Goal: Communication & Community: Participate in discussion

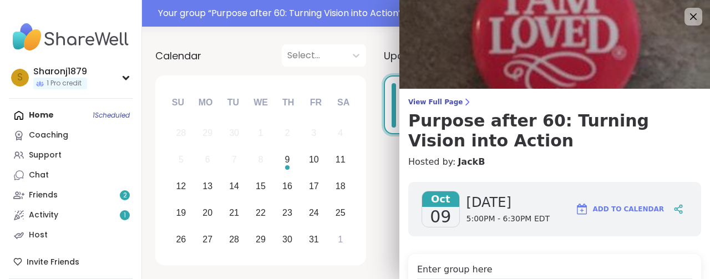
scroll to position [111, 0]
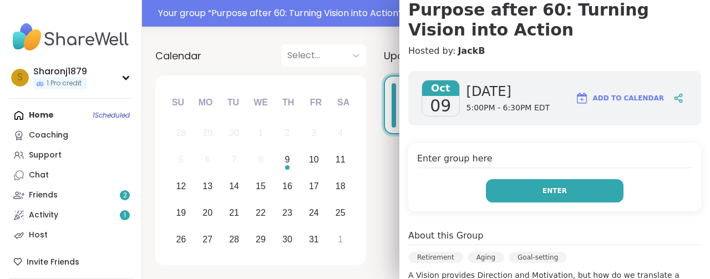
click at [556, 186] on span "Enter" at bounding box center [554, 191] width 24 height 10
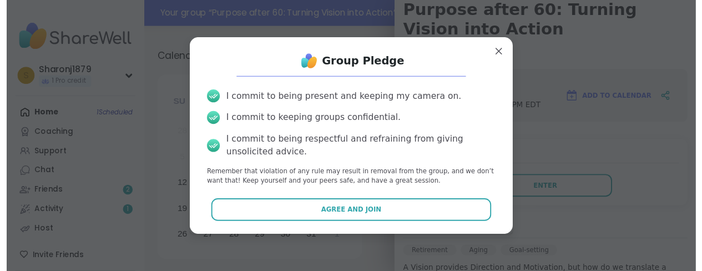
scroll to position [141, 0]
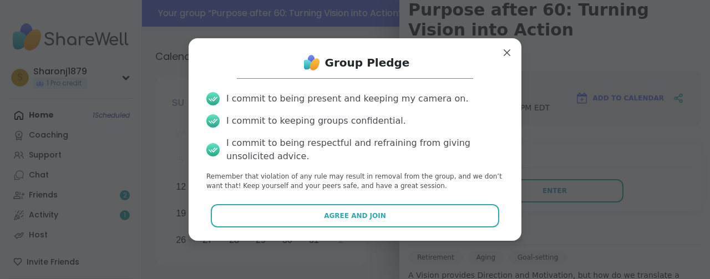
drag, startPoint x: 341, startPoint y: 216, endPoint x: 331, endPoint y: 206, distance: 14.1
click at [339, 215] on span "Agree and Join" at bounding box center [355, 216] width 62 height 10
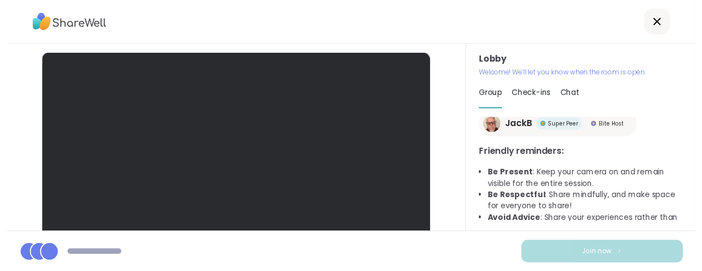
scroll to position [81, 0]
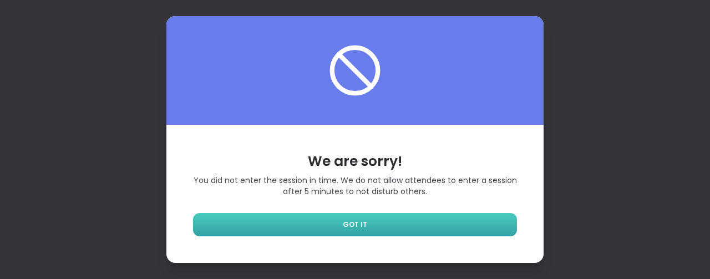
click at [354, 229] on span "GOT IT" at bounding box center [355, 225] width 24 height 10
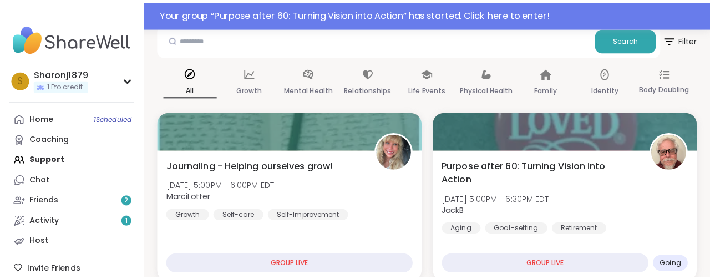
scroll to position [166, 0]
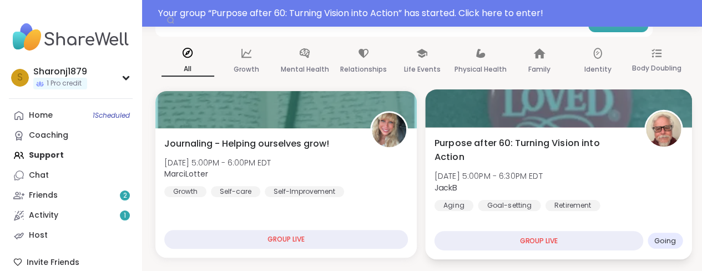
click at [574, 239] on div "GROUP LIVE" at bounding box center [538, 240] width 209 height 19
click at [673, 242] on span "Going" at bounding box center [664, 240] width 22 height 9
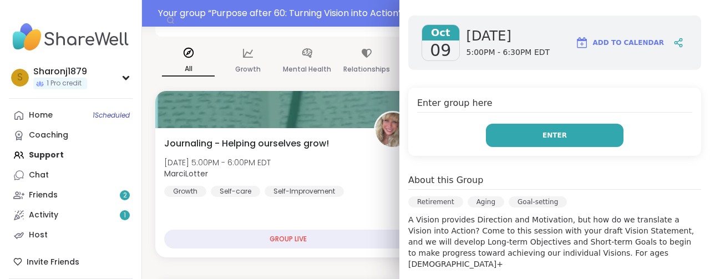
click at [558, 130] on span "Enter" at bounding box center [554, 135] width 24 height 10
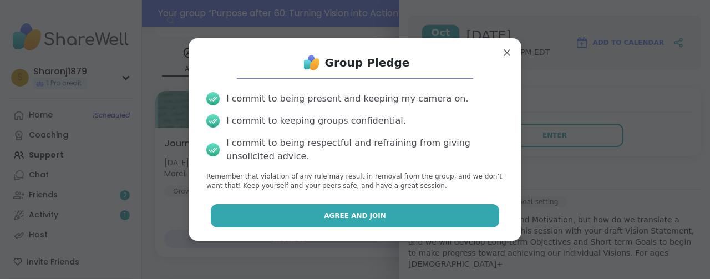
click at [370, 218] on span "Agree and Join" at bounding box center [355, 216] width 62 height 10
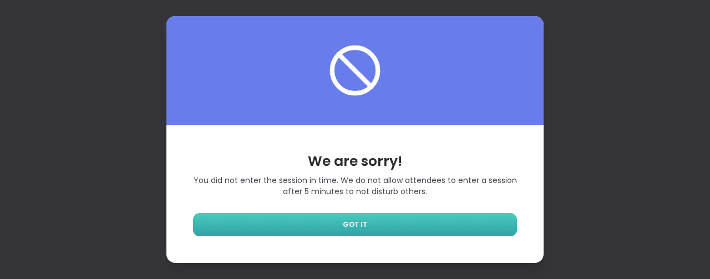
click at [339, 224] on link "GOT IT" at bounding box center [355, 224] width 324 height 23
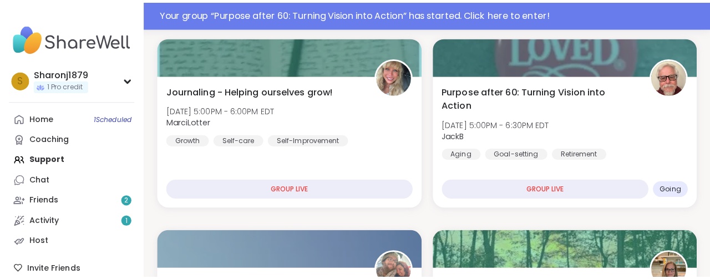
scroll to position [222, 0]
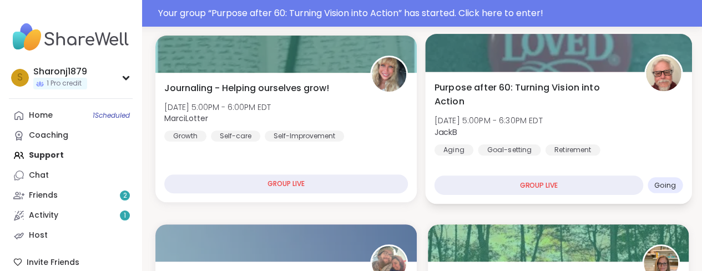
click at [544, 187] on div "GROUP LIVE" at bounding box center [538, 184] width 209 height 19
click at [542, 185] on div "GROUP LIVE" at bounding box center [538, 184] width 209 height 19
click at [663, 180] on span "Going" at bounding box center [664, 184] width 22 height 9
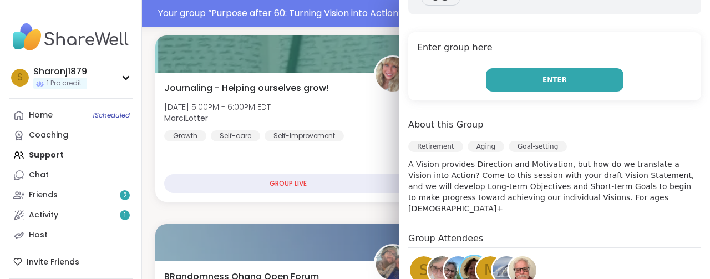
click at [570, 82] on button "Enter" at bounding box center [555, 79] width 138 height 23
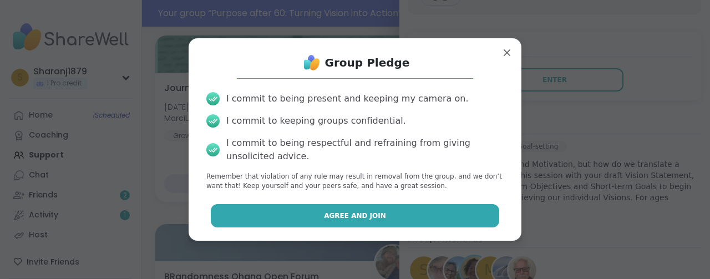
click at [371, 220] on span "Agree and Join" at bounding box center [355, 216] width 62 height 10
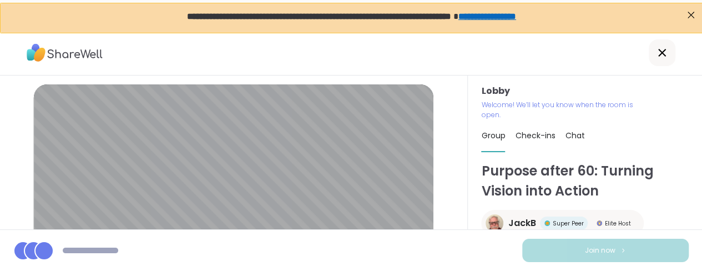
scroll to position [55, 0]
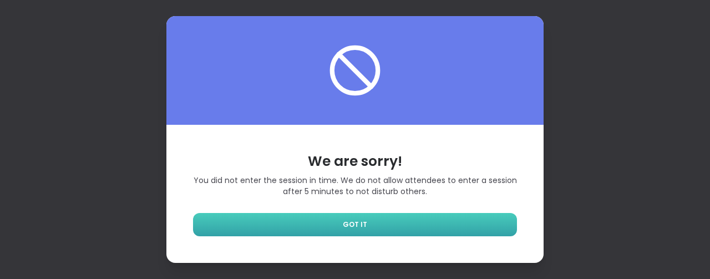
click at [353, 222] on span "GOT IT" at bounding box center [355, 225] width 24 height 10
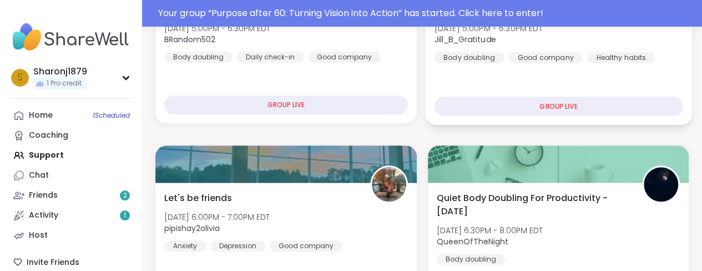
scroll to position [444, 0]
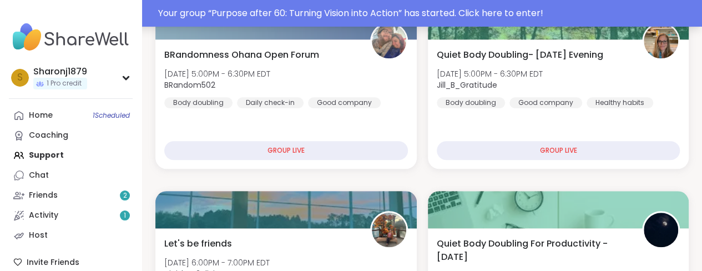
click at [525, 12] on div "Your group “ Purpose after 60: Turning Vision into Action ” has started. Click …" at bounding box center [426, 13] width 537 height 13
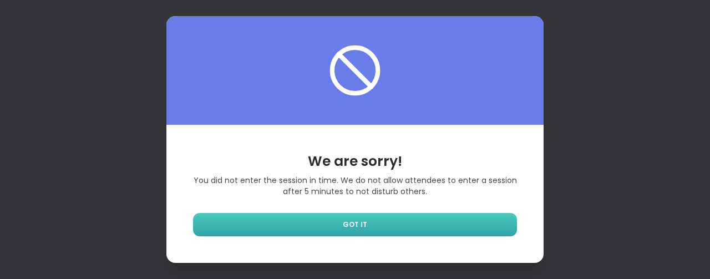
click at [357, 227] on span "GOT IT" at bounding box center [355, 225] width 24 height 10
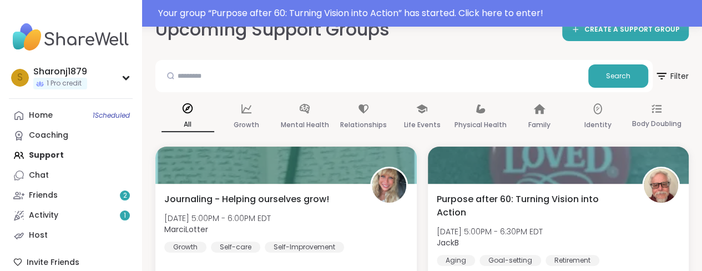
scroll to position [166, 0]
